Goal: Navigation & Orientation: Find specific page/section

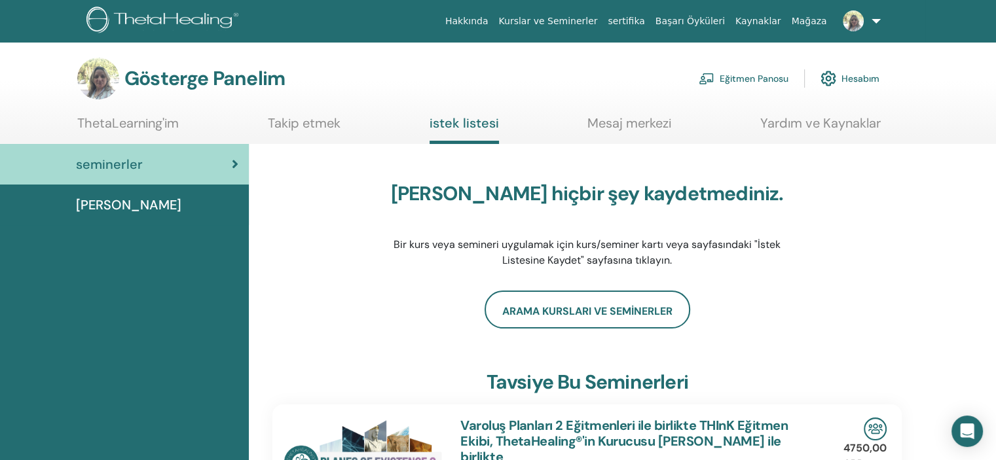
click at [744, 79] on font "Eğitmen Panosu" at bounding box center [754, 79] width 69 height 12
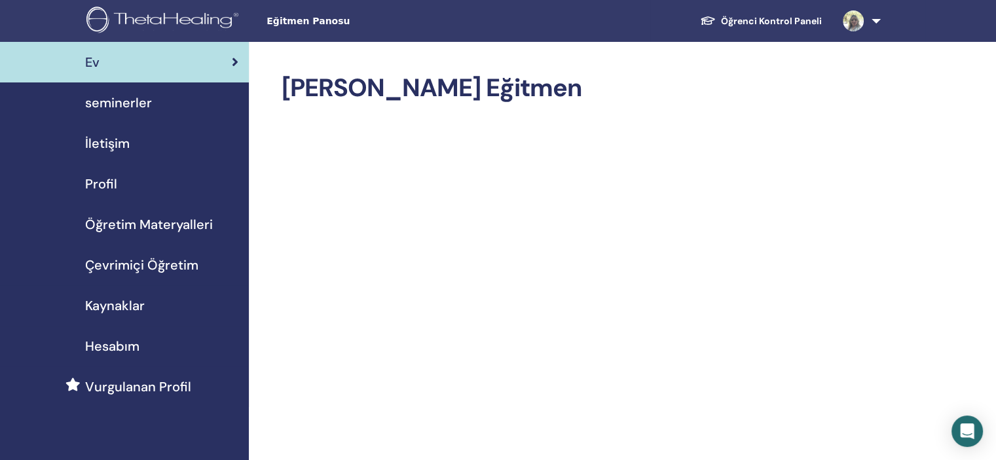
click at [111, 102] on span "seminerler" at bounding box center [118, 103] width 67 height 20
